Goal: Information Seeking & Learning: Learn about a topic

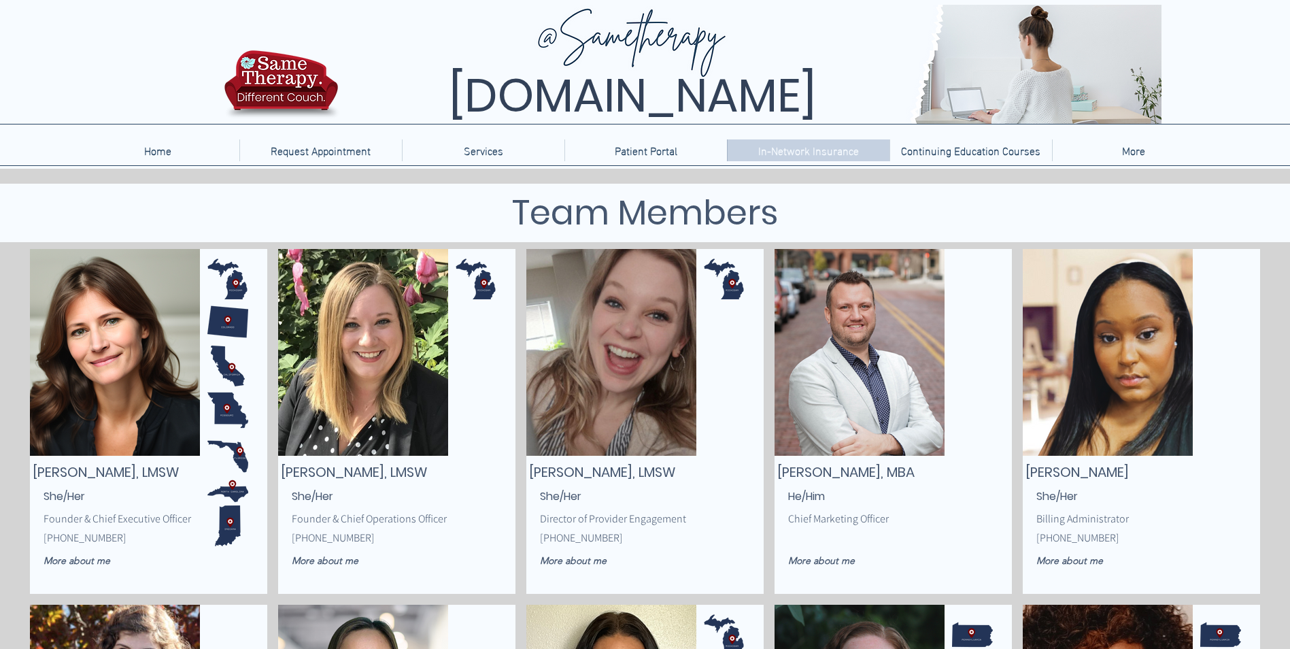
click at [826, 149] on p "In-Network Insurance" at bounding box center [808, 150] width 114 height 22
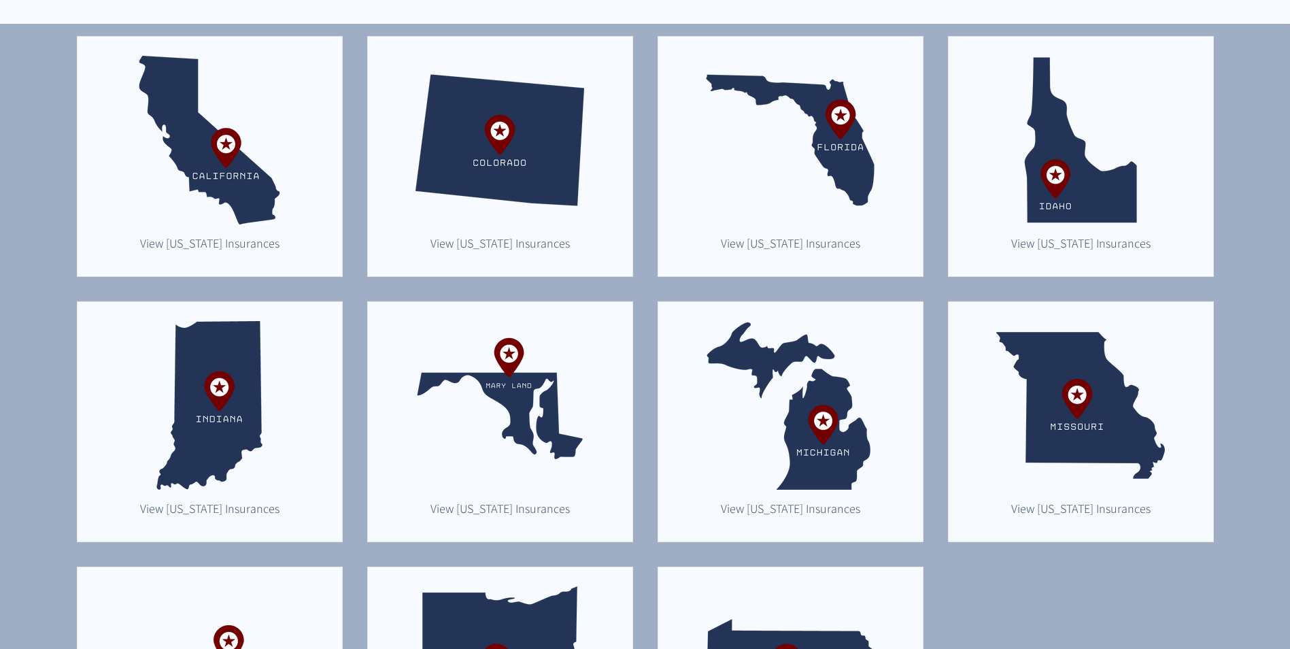
scroll to position [408, 0]
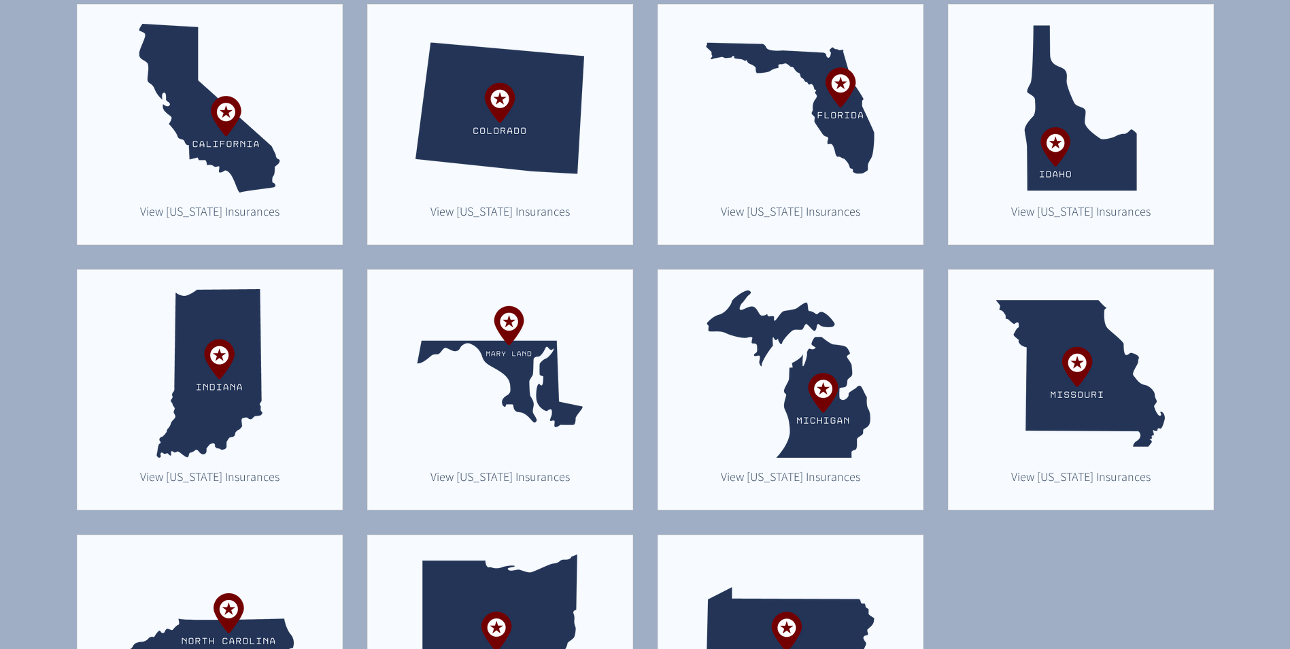
click at [788, 425] on img "main content" at bounding box center [790, 373] width 169 height 169
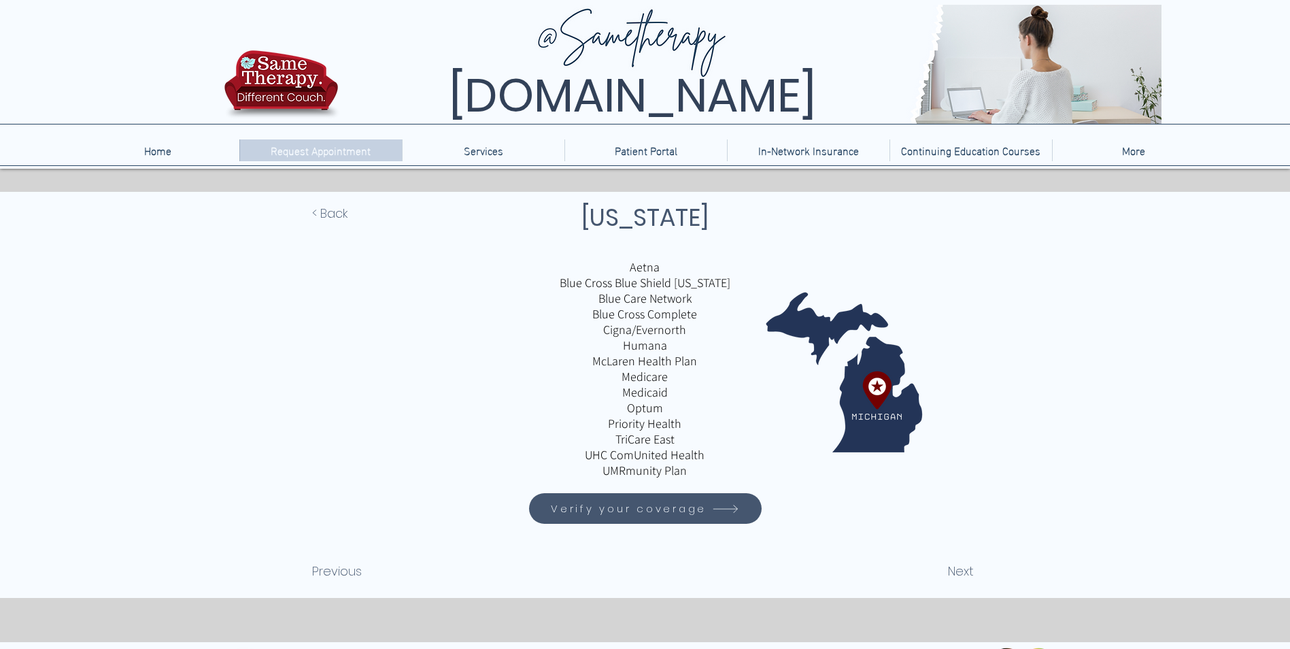
click at [339, 157] on p "Request Appointment" at bounding box center [321, 150] width 114 height 22
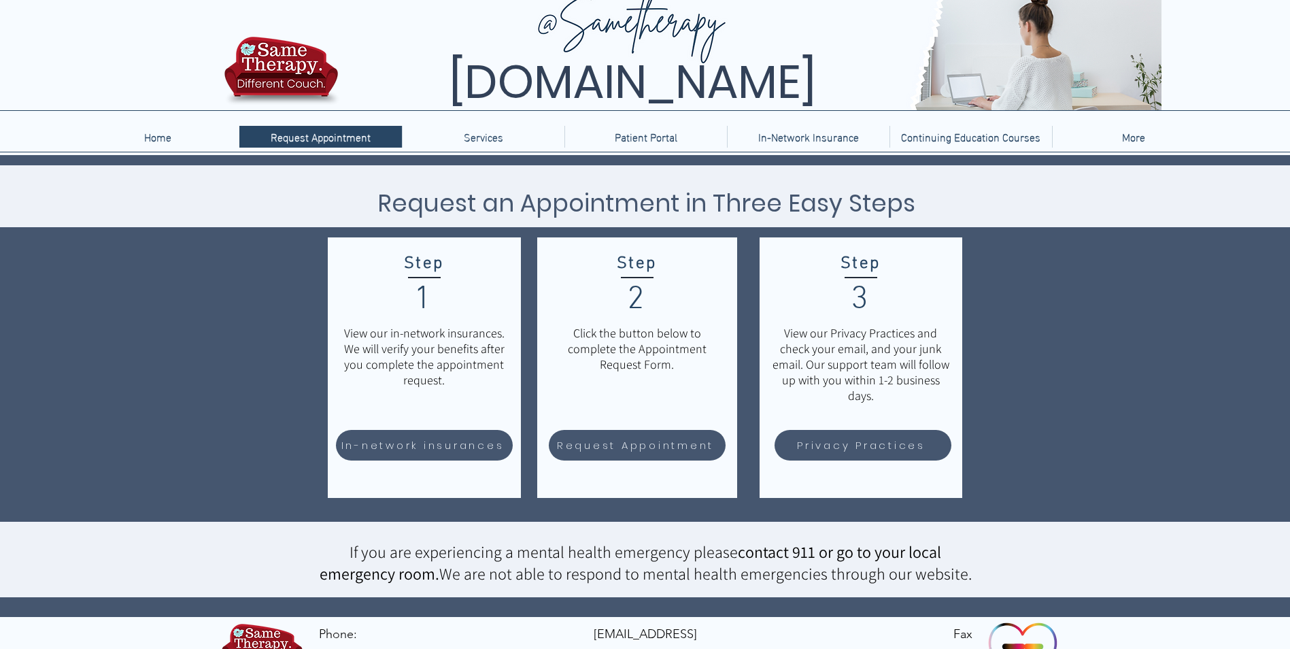
scroll to position [58, 0]
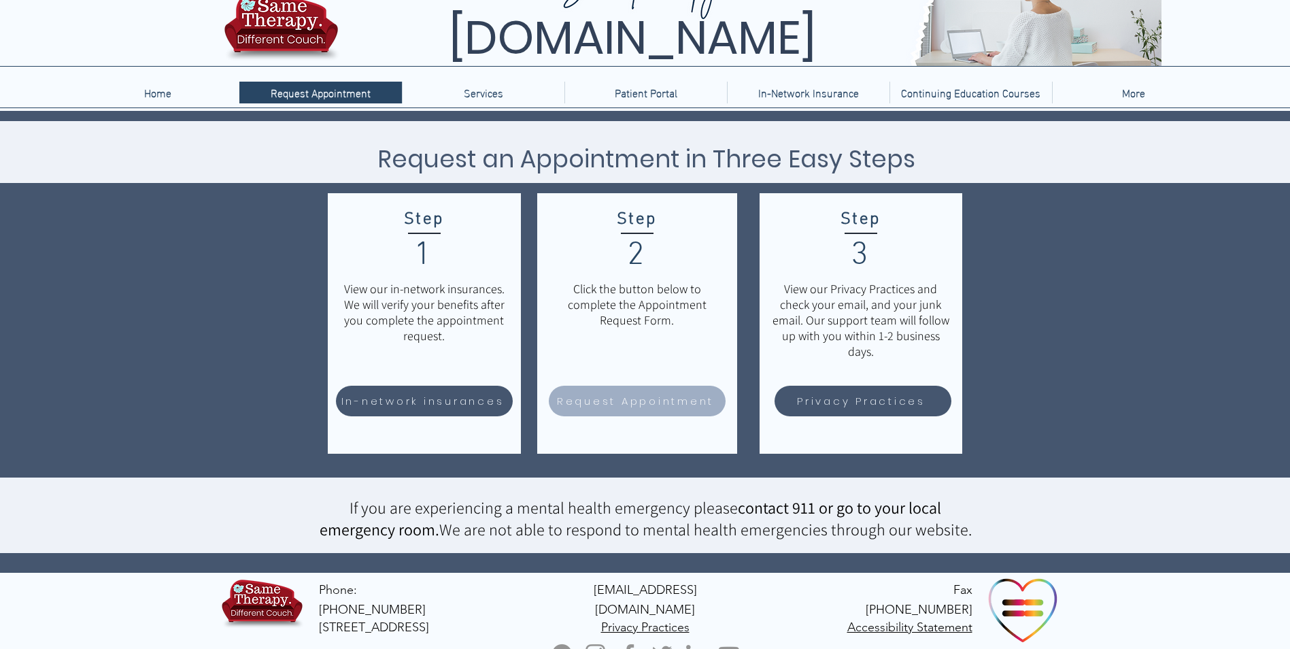
click at [635, 396] on span "Request Appointment" at bounding box center [635, 401] width 157 height 16
click at [688, 589] on span "[EMAIL_ADDRESS][DOMAIN_NAME]" at bounding box center [644, 599] width 103 height 35
click at [162, 96] on p "Home" at bounding box center [157, 93] width 41 height 22
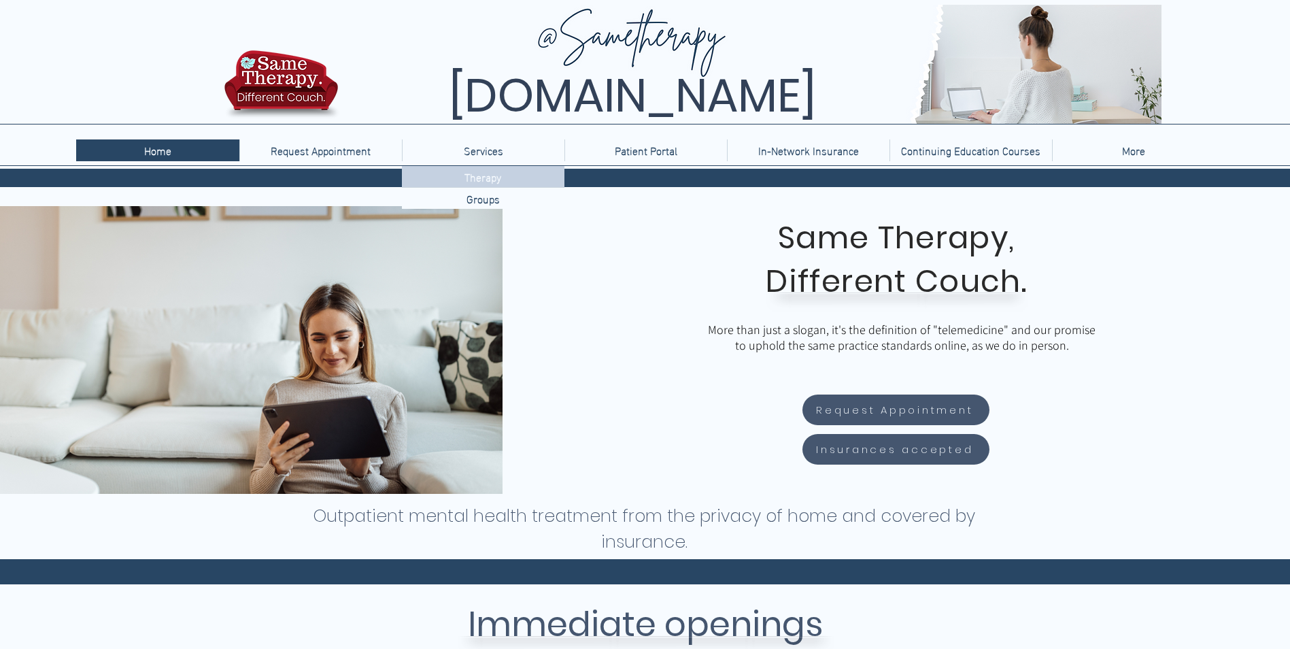
click at [485, 175] on p "Therapy" at bounding box center [483, 176] width 48 height 21
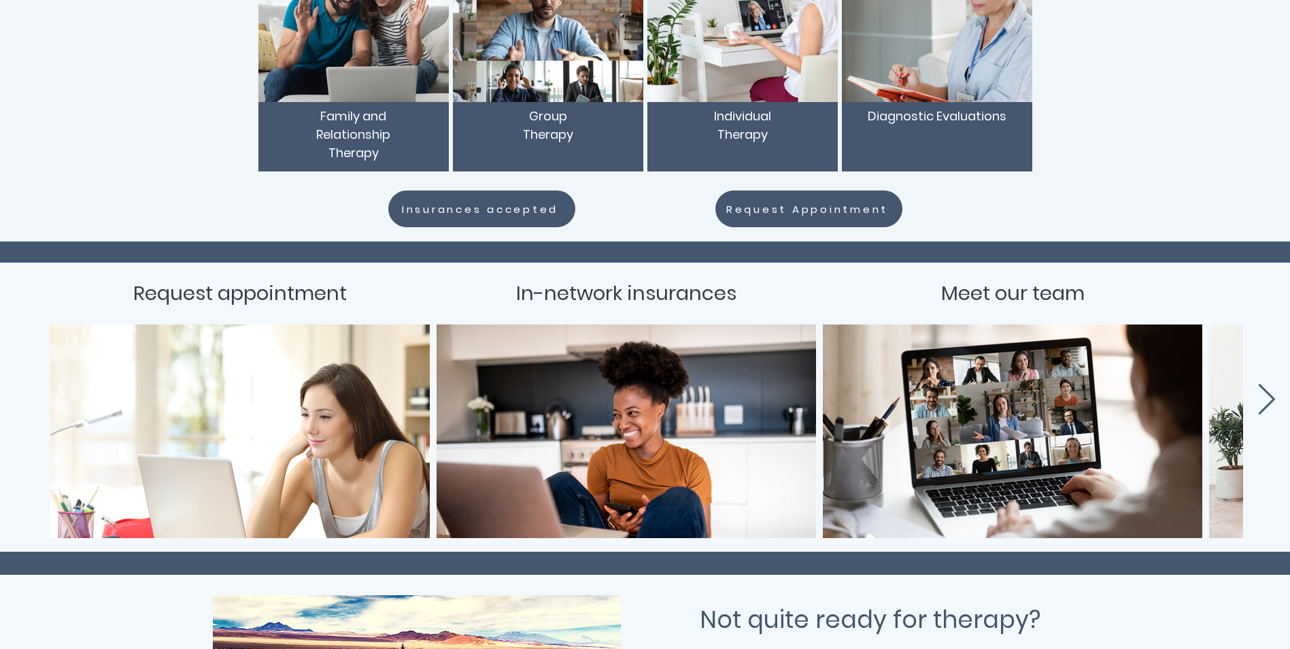
scroll to position [340, 0]
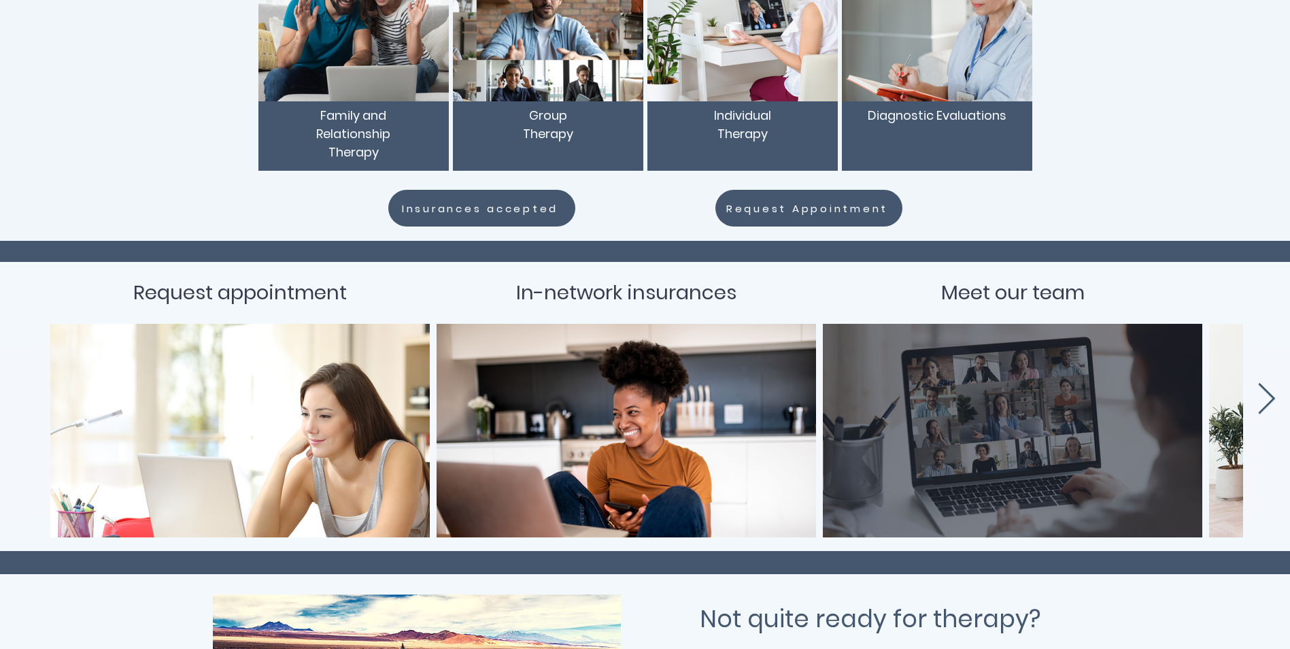
click at [1023, 292] on span "Meet our team" at bounding box center [1012, 292] width 143 height 27
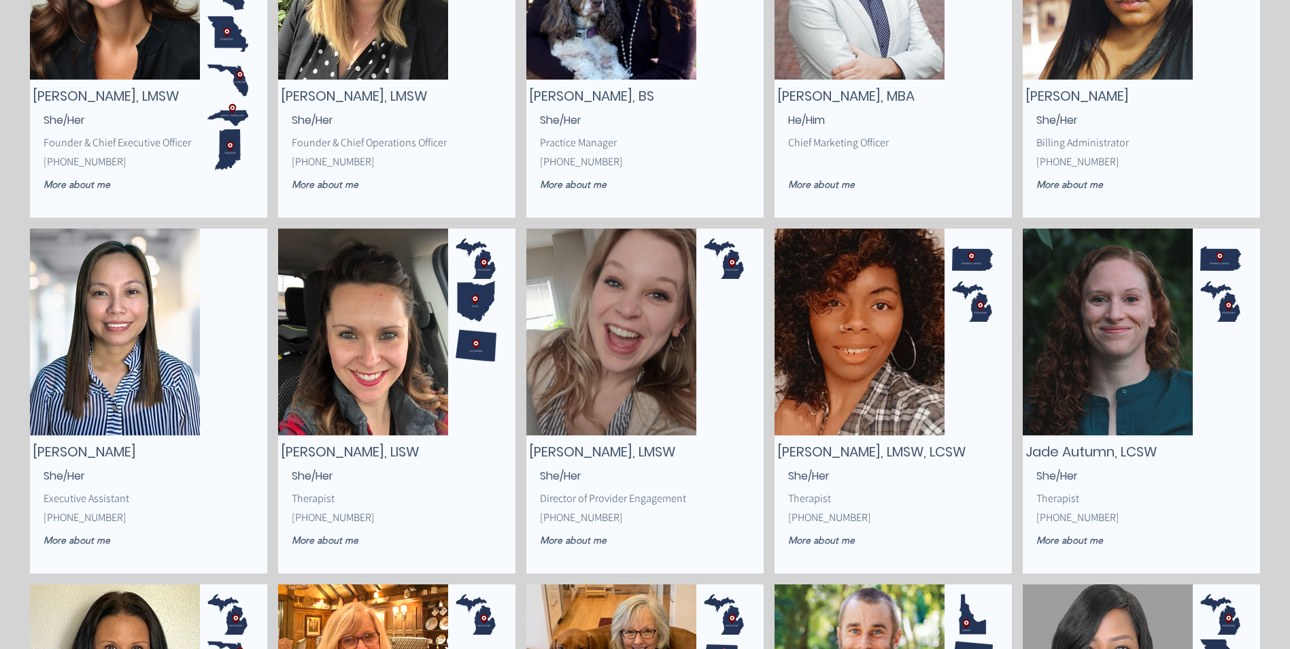
scroll to position [408, 0]
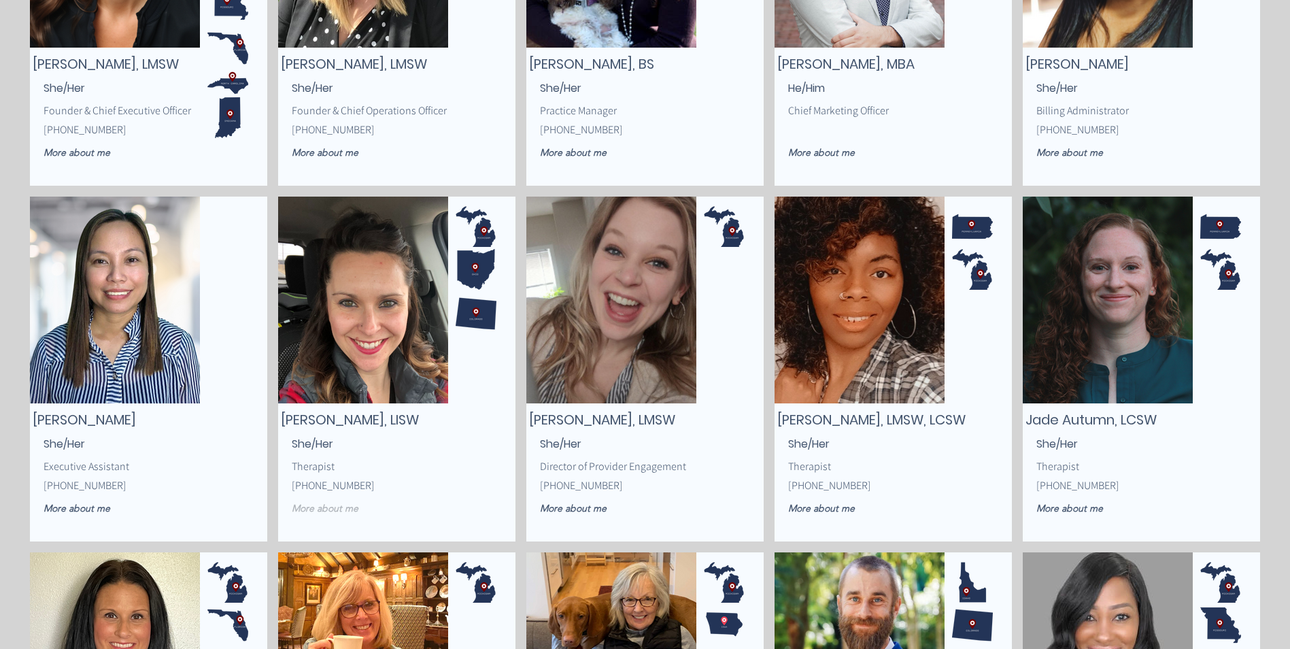
click at [339, 505] on span "More about me" at bounding box center [325, 508] width 67 height 12
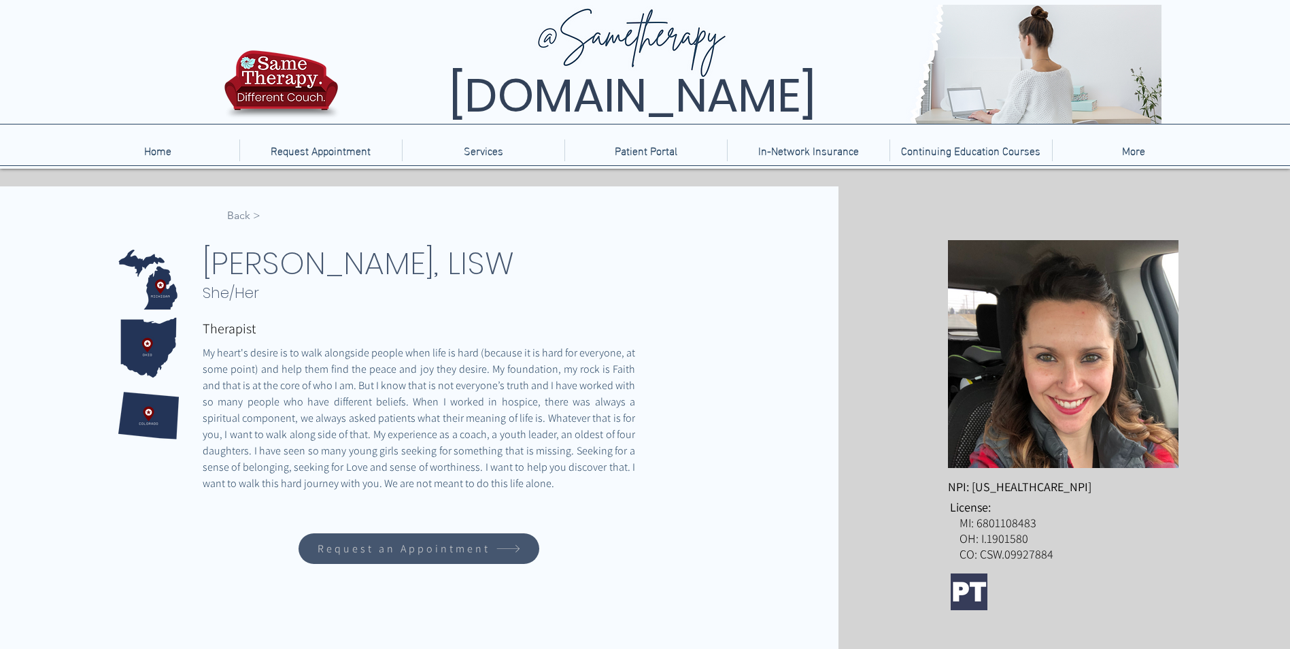
click at [243, 212] on span "< Back" at bounding box center [243, 215] width 33 height 15
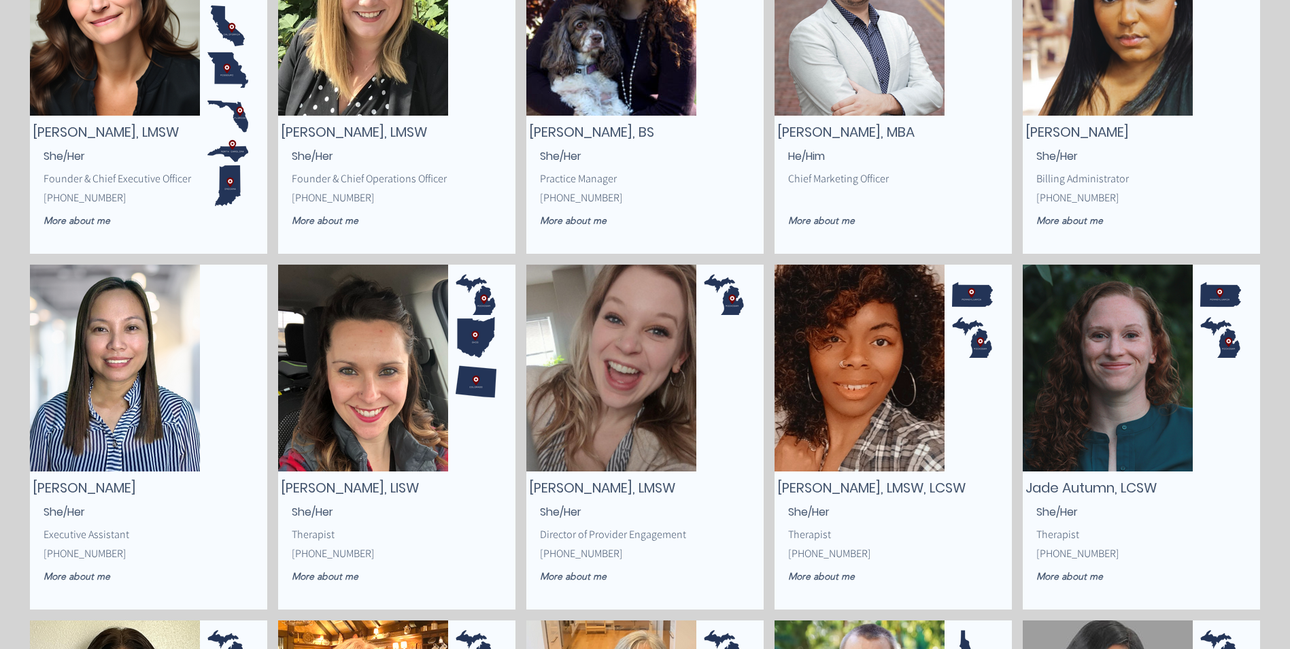
scroll to position [408, 0]
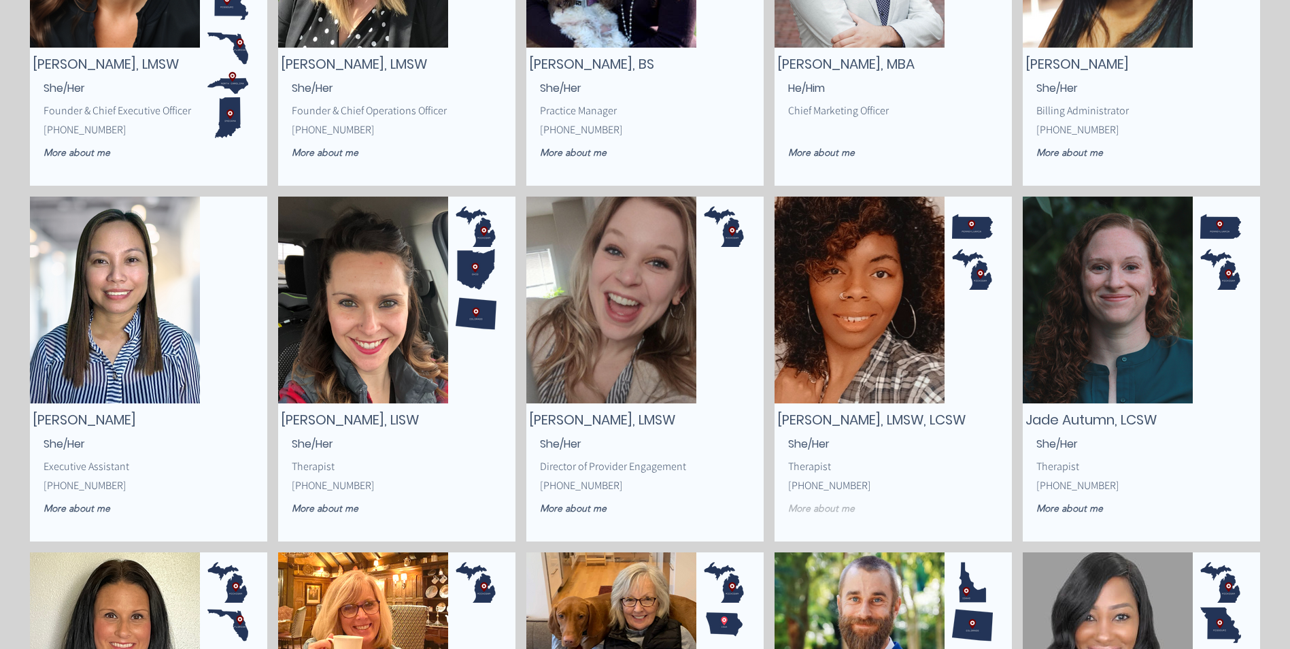
click at [821, 509] on span "More about me" at bounding box center [821, 508] width 67 height 12
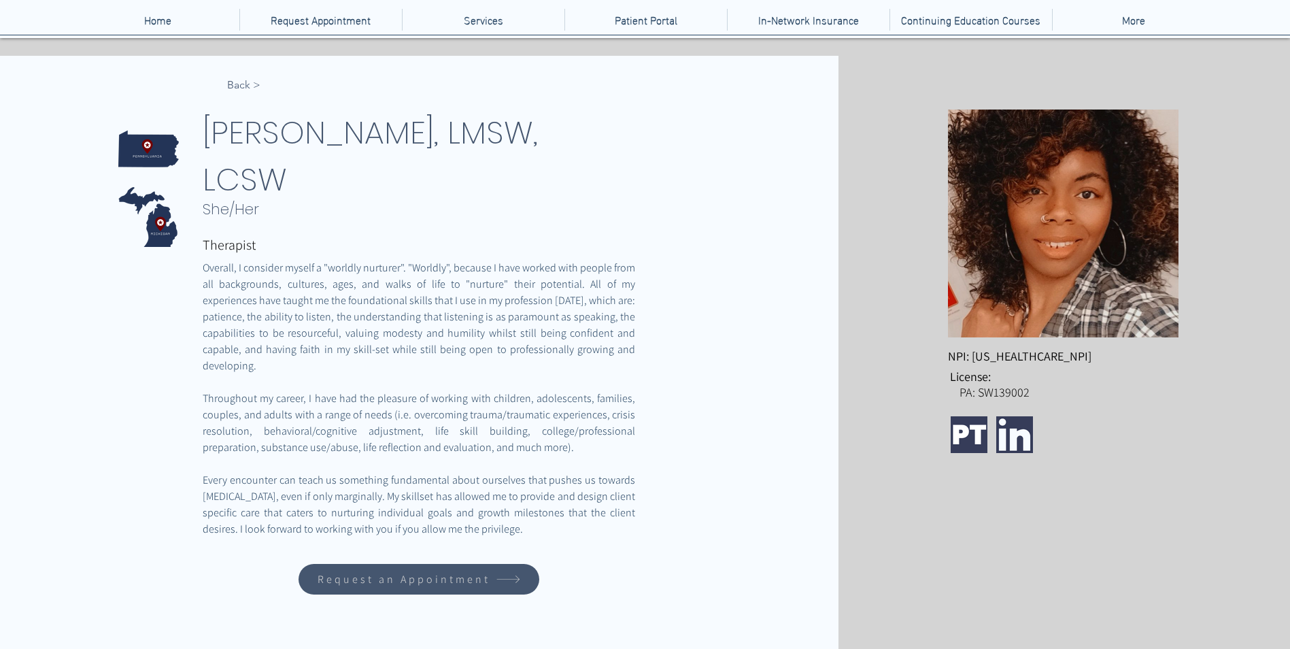
scroll to position [136, 0]
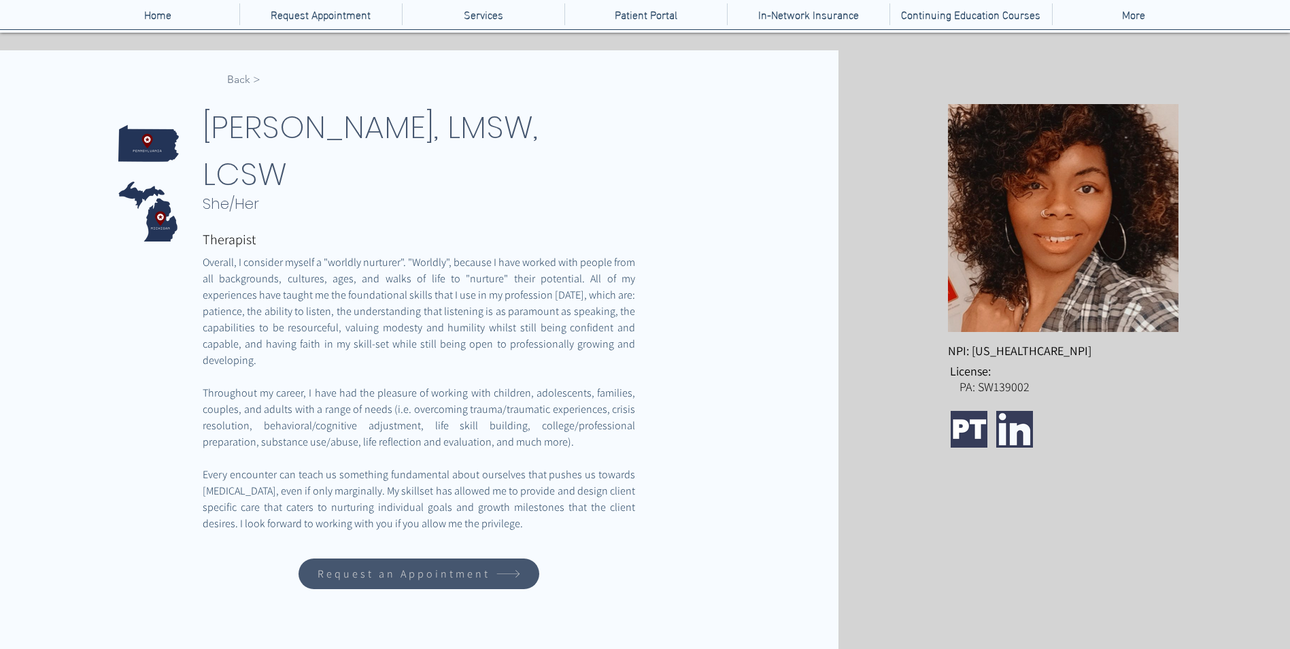
click at [242, 76] on span "< Back" at bounding box center [243, 79] width 33 height 15
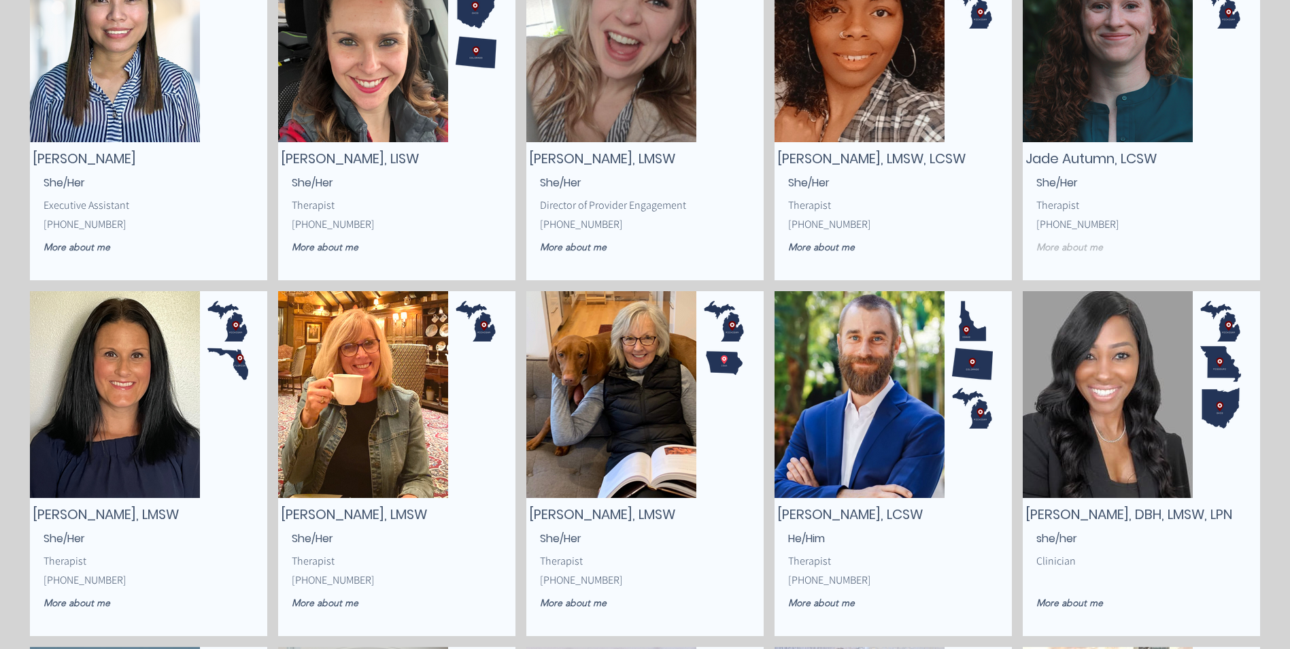
scroll to position [680, 0]
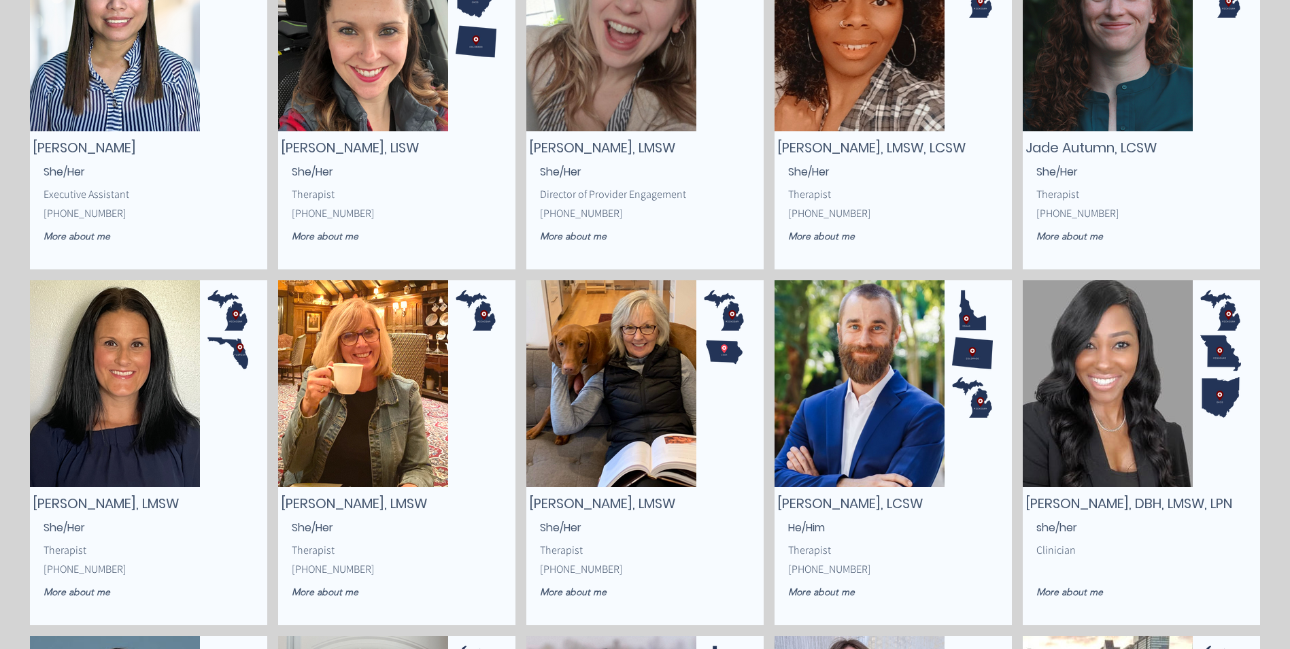
click at [100, 472] on img "main content" at bounding box center [115, 383] width 170 height 207
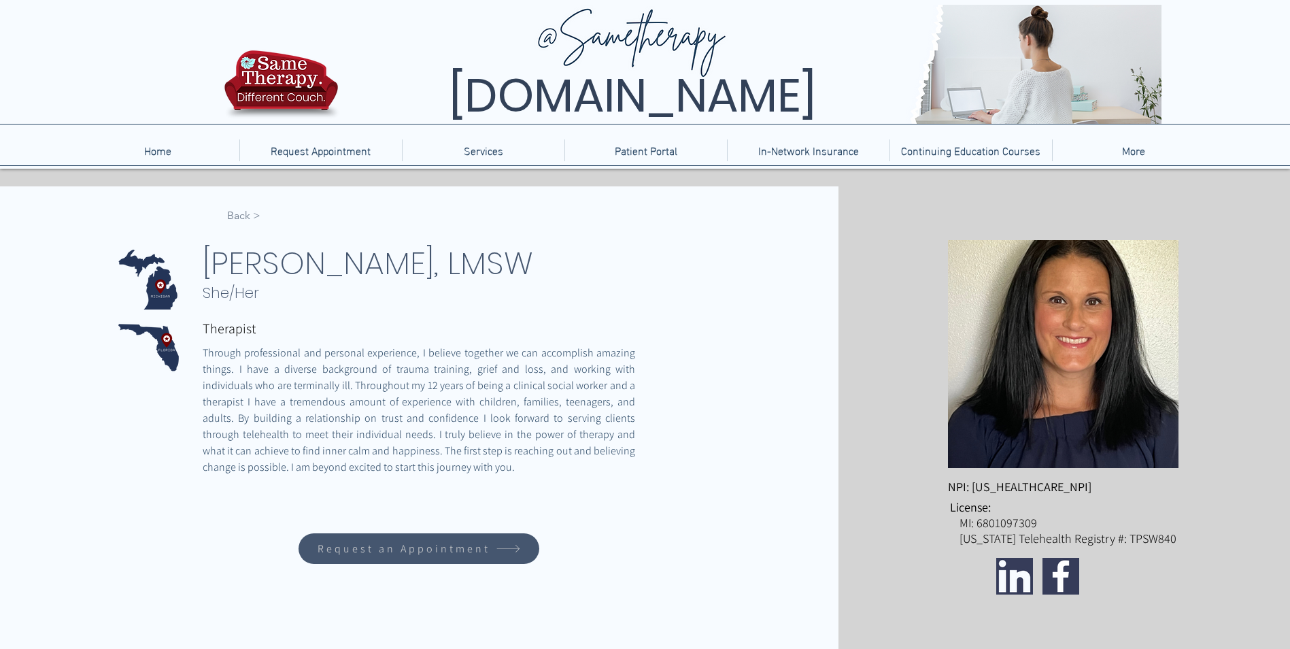
click at [241, 216] on span "< Back" at bounding box center [243, 215] width 33 height 15
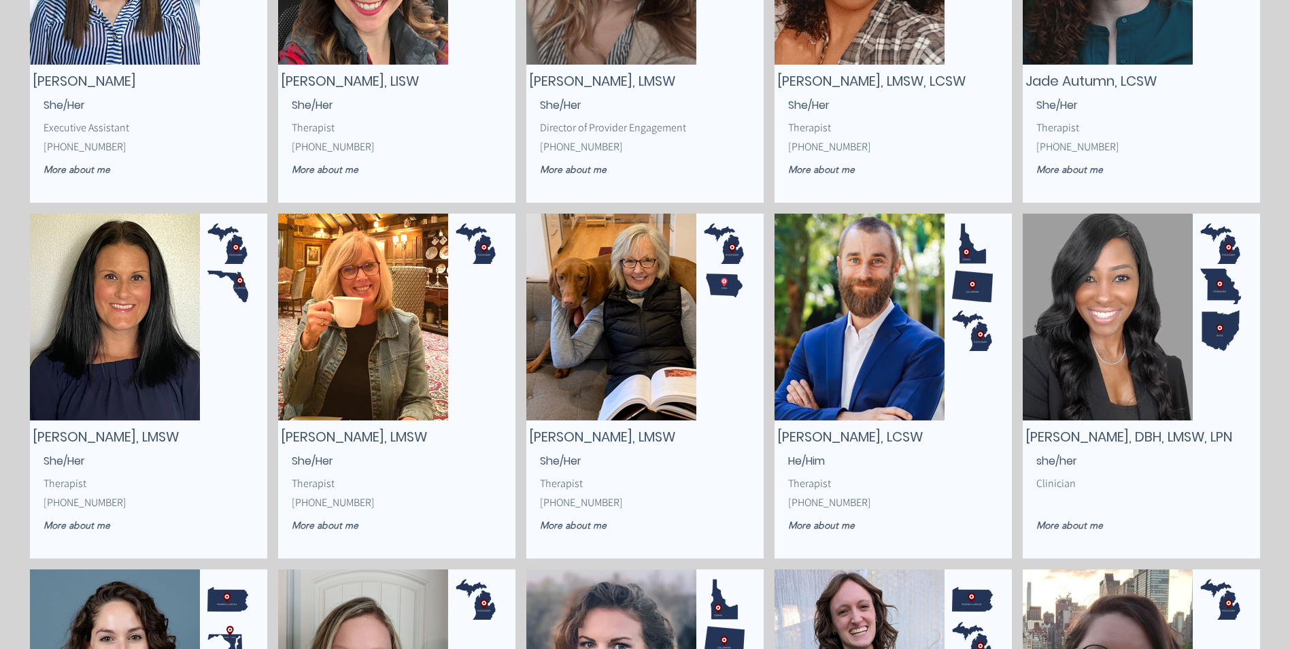
scroll to position [748, 0]
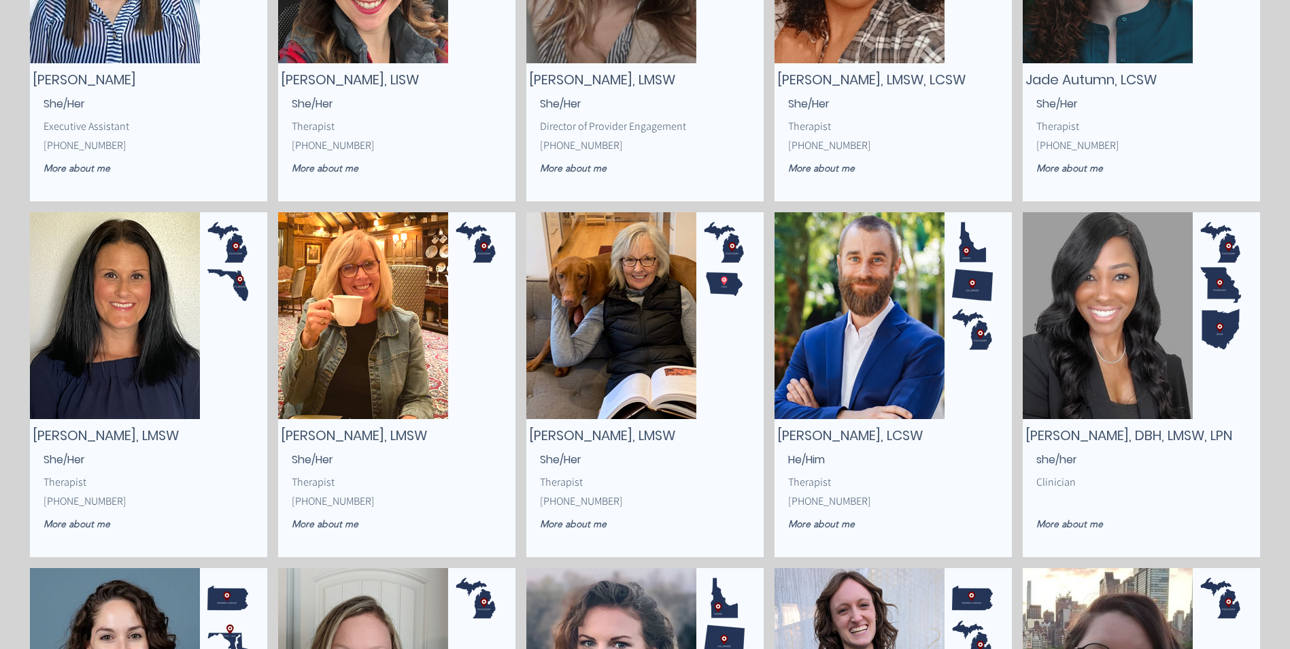
click at [377, 358] on img "main content" at bounding box center [363, 315] width 170 height 207
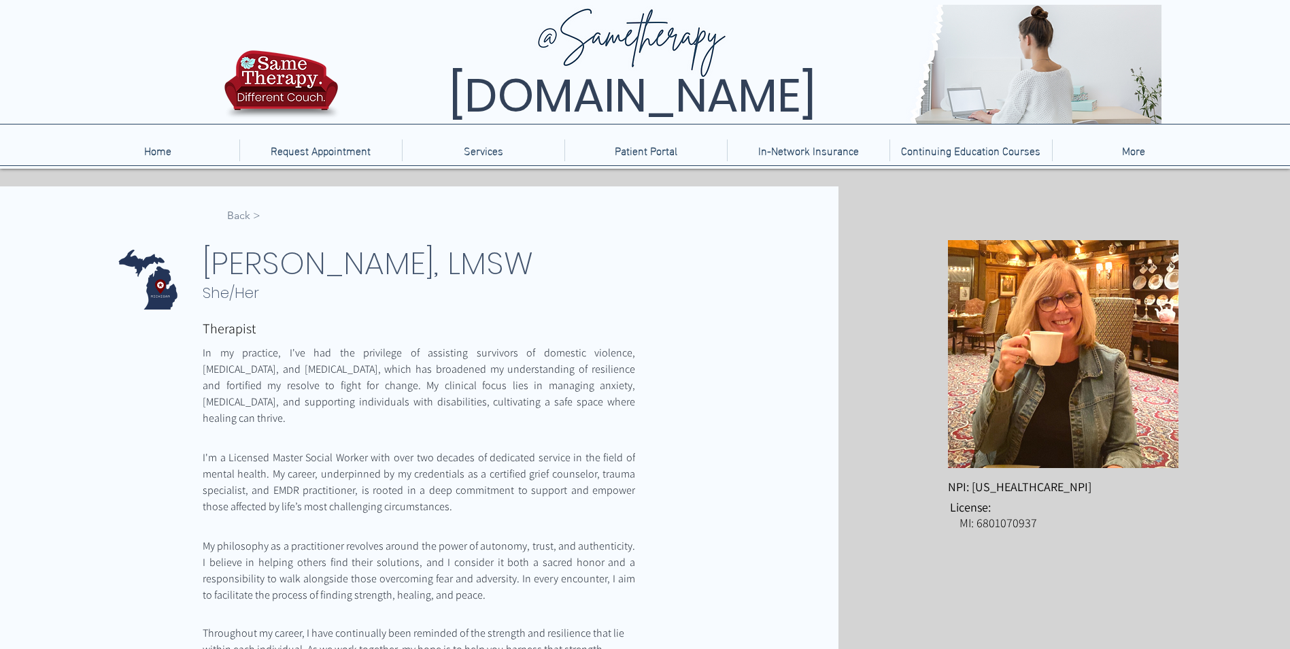
click at [247, 216] on span "< Back" at bounding box center [243, 215] width 33 height 15
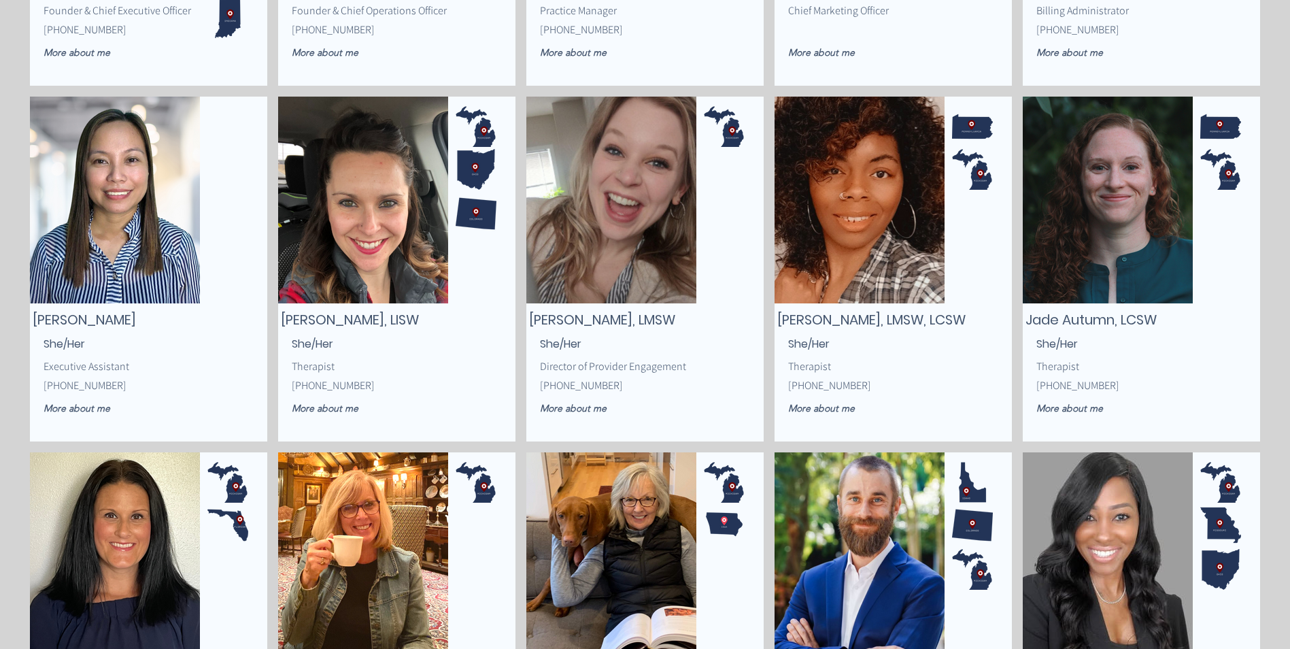
scroll to position [680, 0]
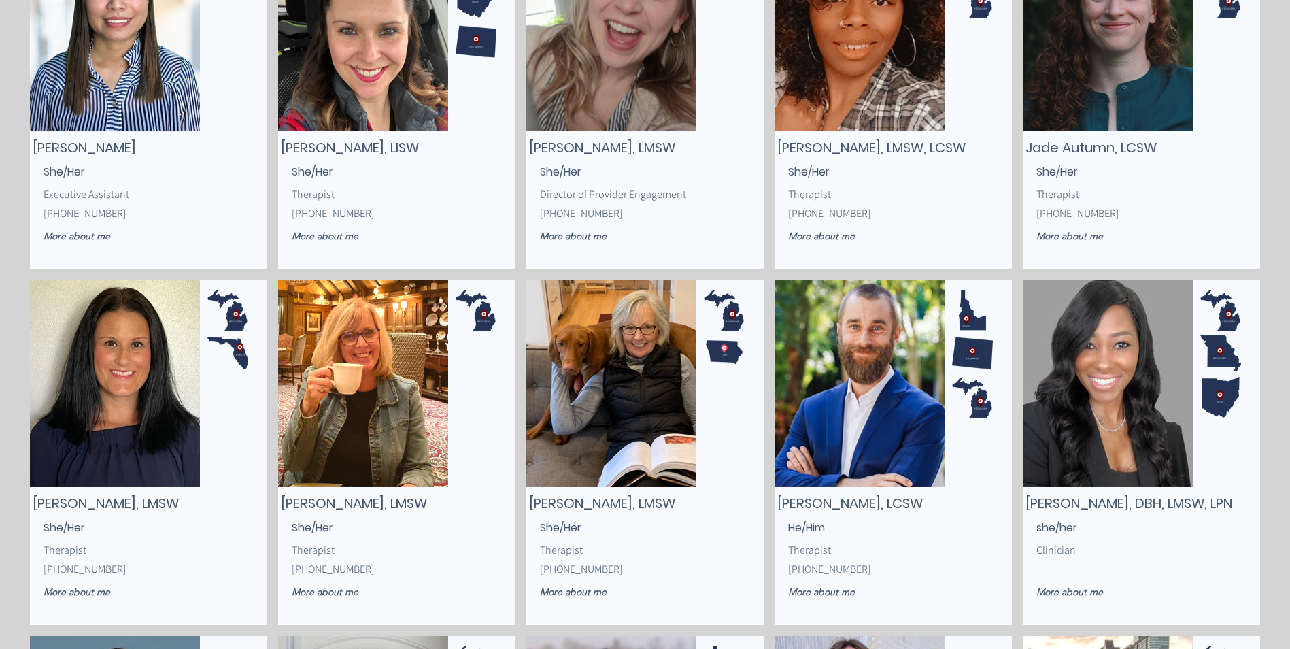
click at [612, 439] on img "main content" at bounding box center [611, 383] width 170 height 207
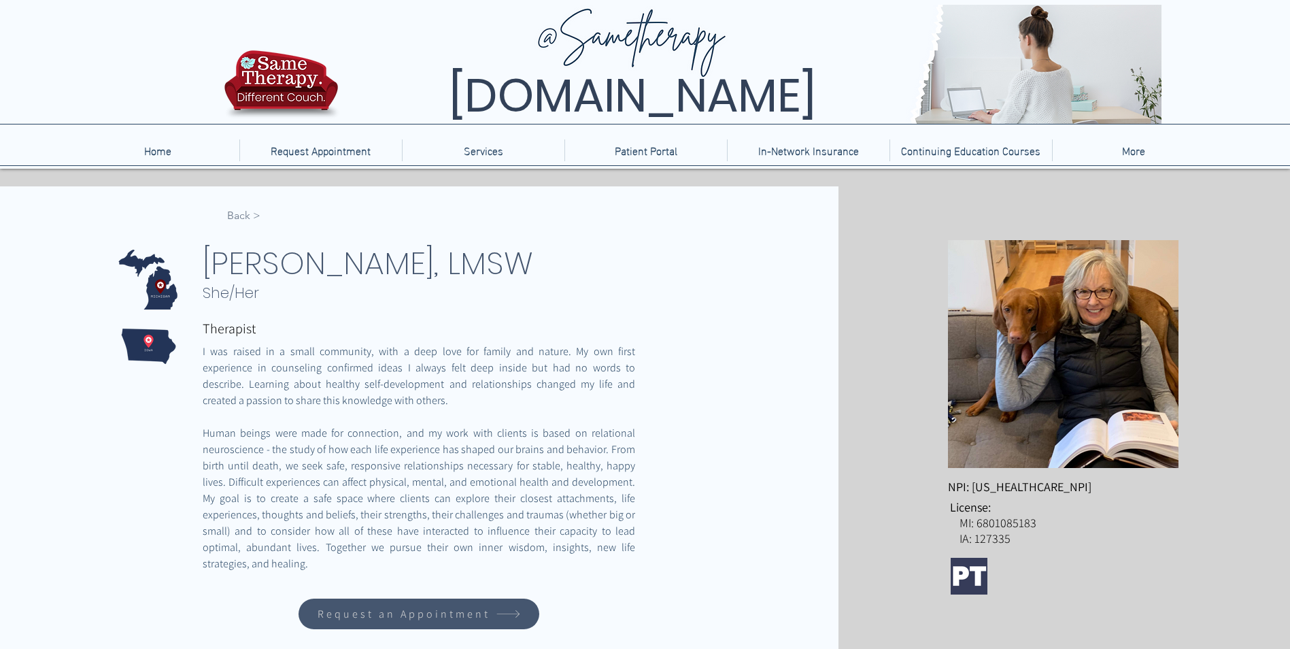
click at [243, 216] on span "< Back" at bounding box center [243, 215] width 33 height 15
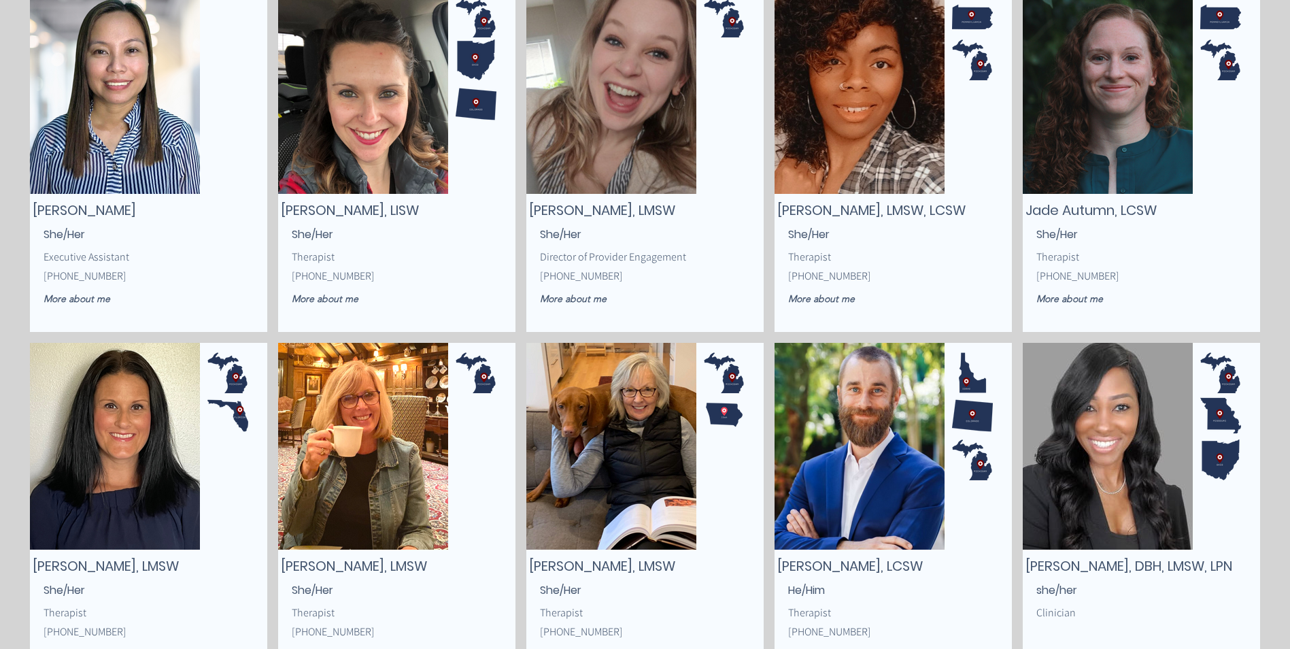
scroll to position [680, 0]
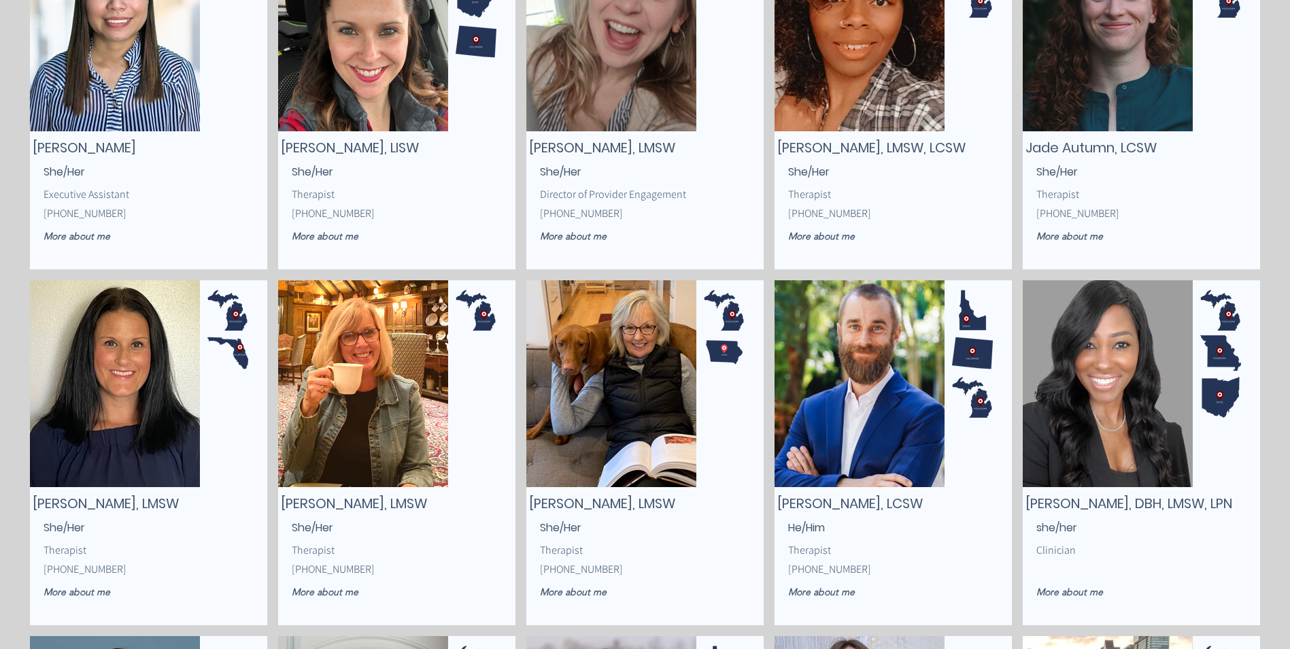
click at [852, 470] on img "main content" at bounding box center [859, 383] width 170 height 207
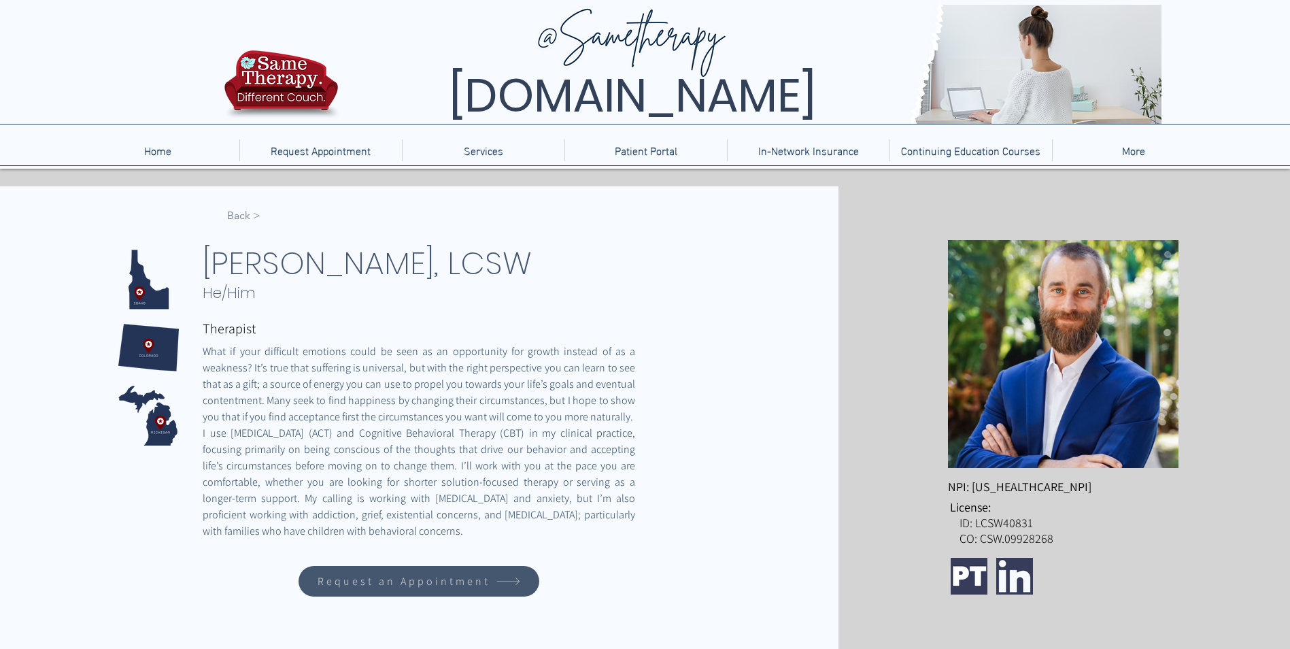
click at [239, 218] on span "< Back" at bounding box center [243, 215] width 33 height 15
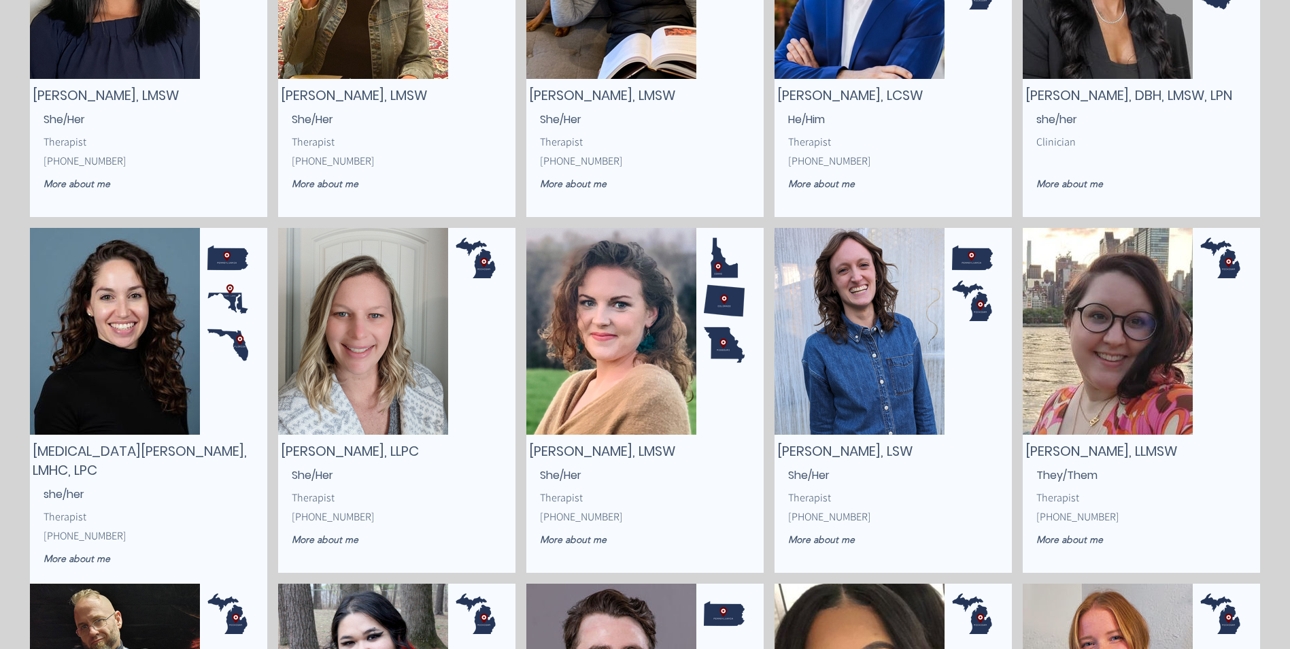
scroll to position [1020, 0]
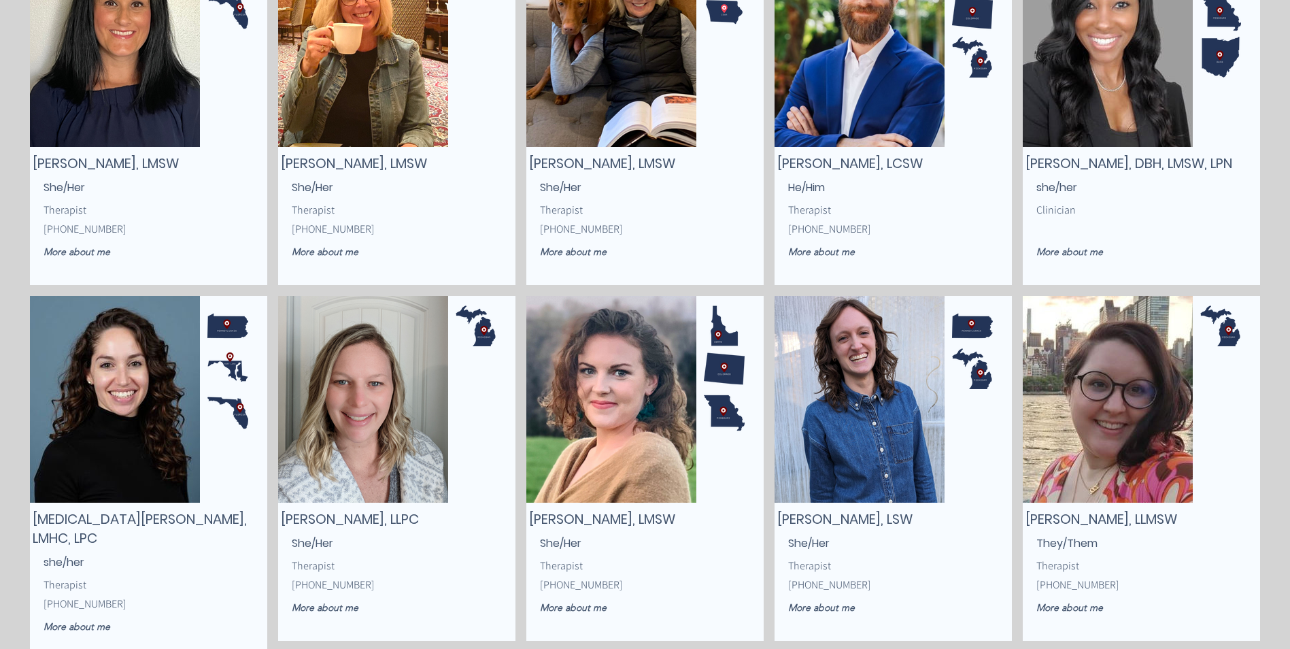
click at [362, 468] on img "main content" at bounding box center [363, 399] width 170 height 207
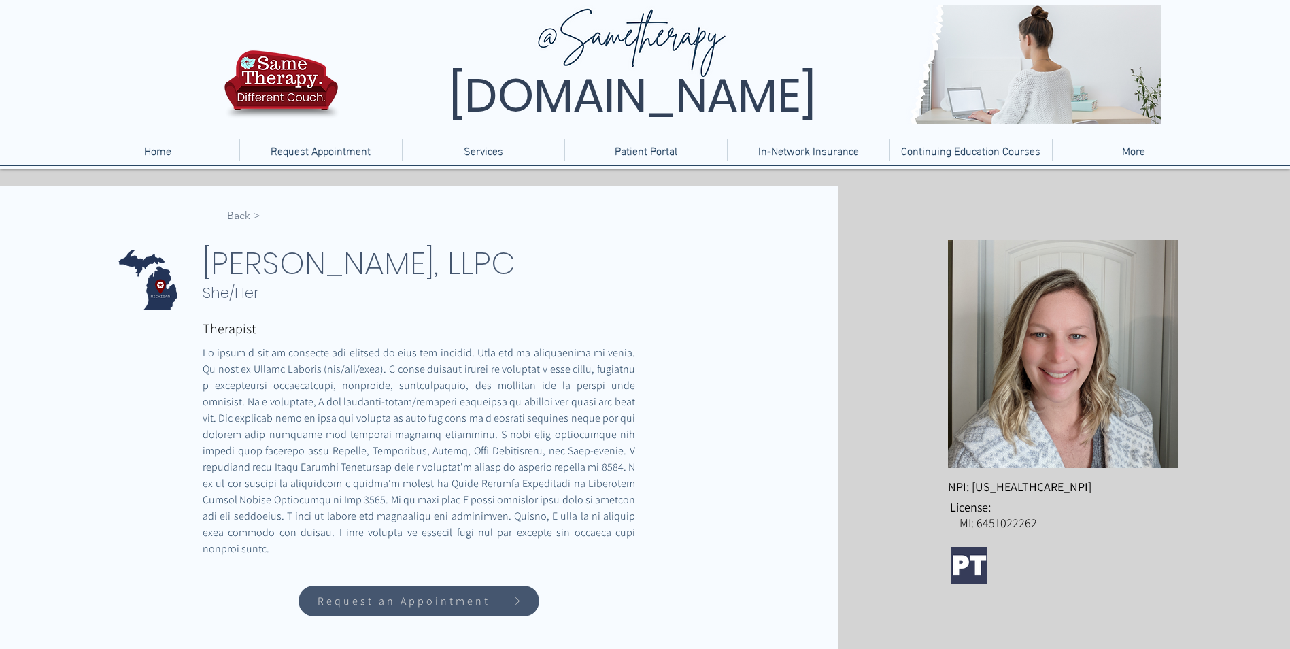
click at [243, 216] on span "< Back" at bounding box center [243, 215] width 33 height 15
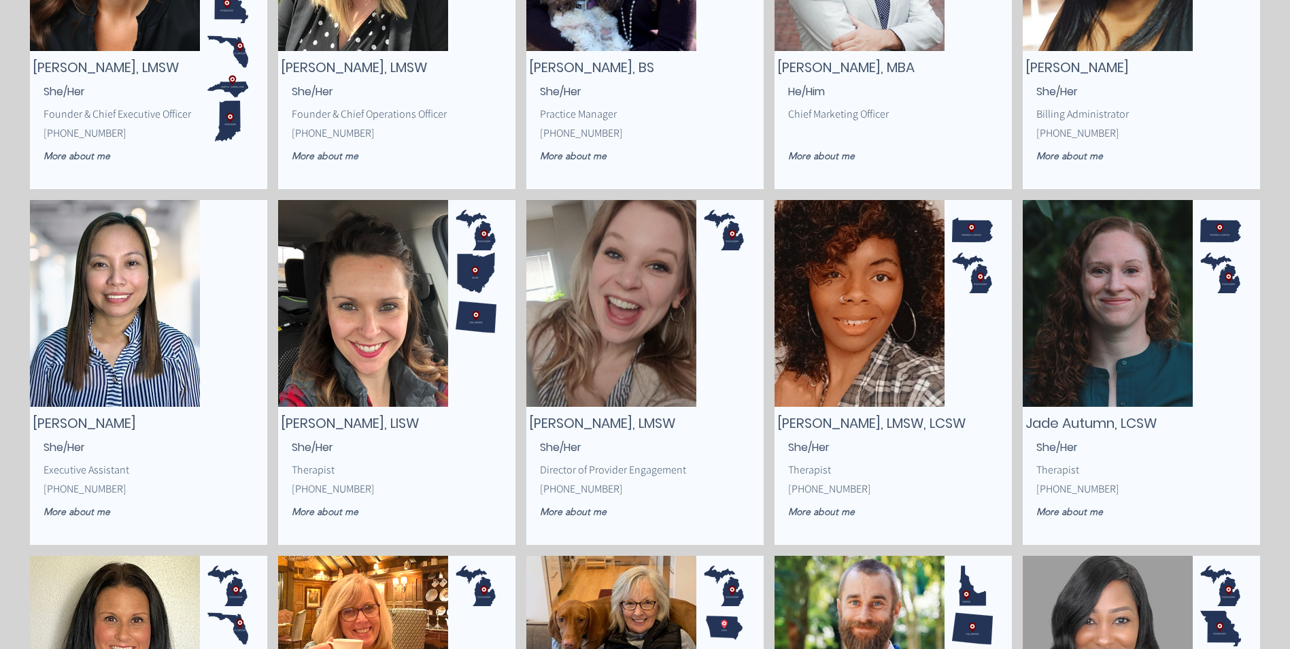
scroll to position [408, 0]
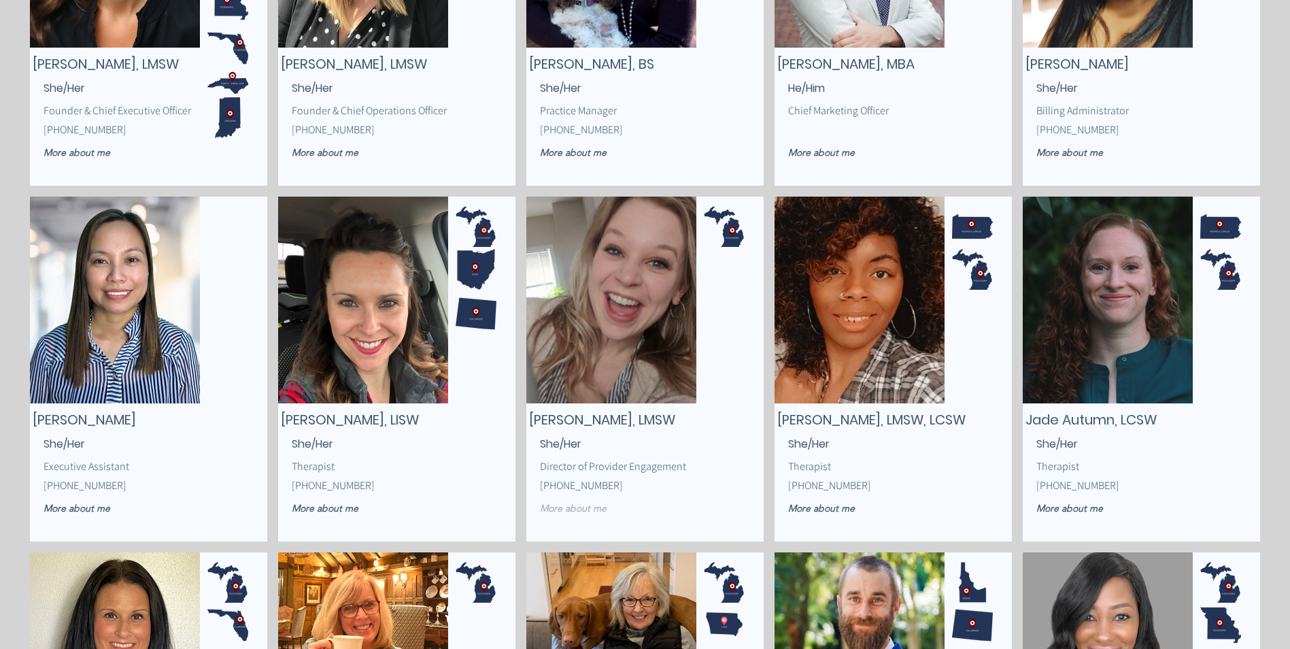
click at [597, 507] on span "More about me" at bounding box center [573, 508] width 67 height 12
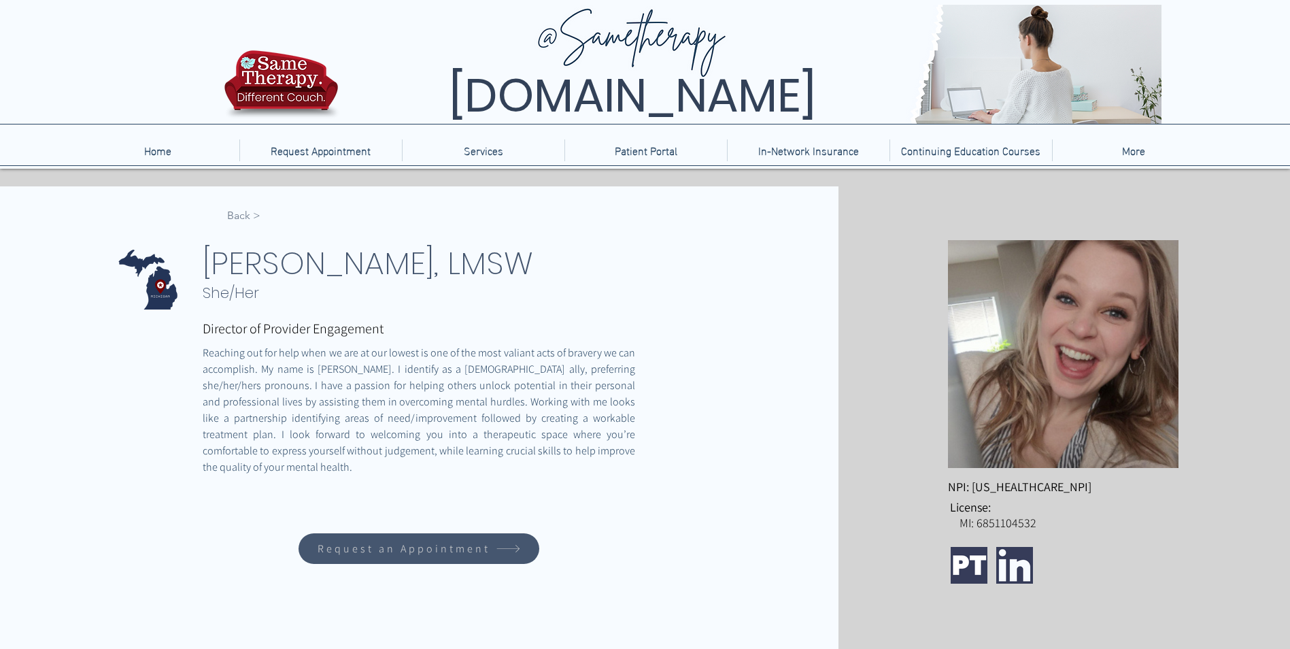
click at [245, 216] on span "< Back" at bounding box center [243, 215] width 33 height 15
